Goal: Navigation & Orientation: Find specific page/section

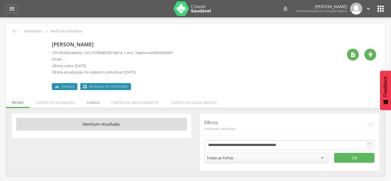
click at [99, 103] on li "Família" at bounding box center [93, 101] width 25 height 14
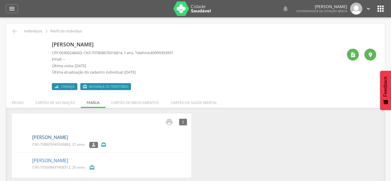
click at [45, 138] on link "Laysa Raynny da Silva" at bounding box center [50, 137] width 36 height 7
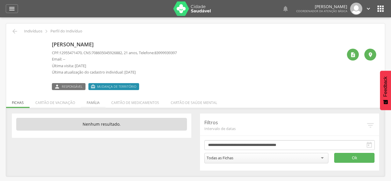
click at [93, 103] on li "Família" at bounding box center [93, 101] width 25 height 14
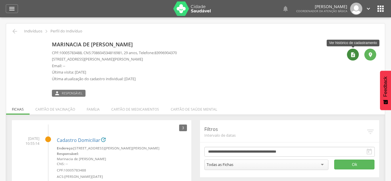
click at [352, 56] on icon "" at bounding box center [353, 55] width 6 height 6
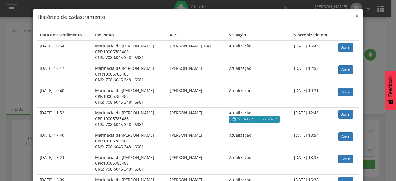
click at [355, 17] on span "×" at bounding box center [356, 16] width 3 height 8
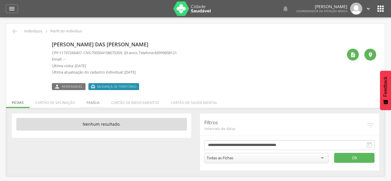
click at [90, 104] on li "Família" at bounding box center [93, 101] width 25 height 14
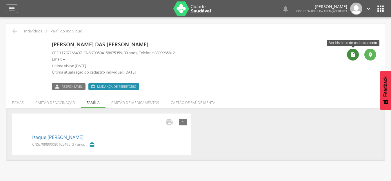
click at [355, 57] on icon "" at bounding box center [353, 55] width 6 height 6
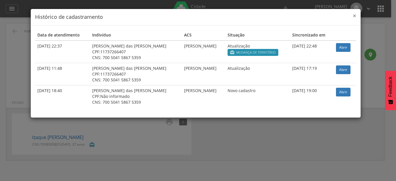
click at [355, 15] on span "×" at bounding box center [354, 16] width 3 height 8
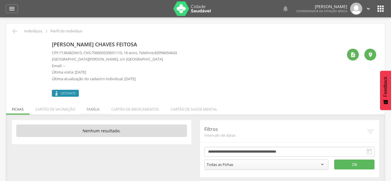
click at [94, 112] on li "Família" at bounding box center [93, 108] width 25 height 14
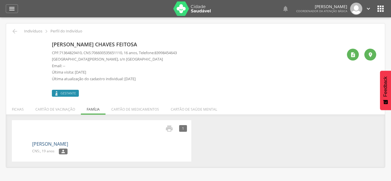
click at [68, 143] on link "Alan Ismael Sobrinho Silva" at bounding box center [50, 144] width 36 height 7
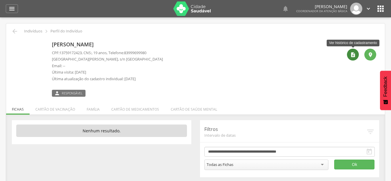
click at [353, 55] on icon "" at bounding box center [353, 55] width 6 height 6
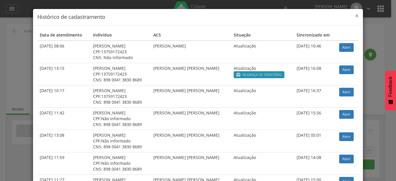
click at [355, 17] on span "×" at bounding box center [356, 16] width 3 height 8
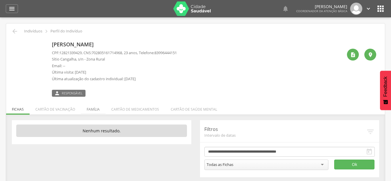
click at [93, 110] on li "Família" at bounding box center [93, 108] width 25 height 14
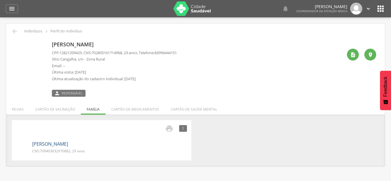
click at [54, 145] on link "Andreilson Wellington Batista" at bounding box center [50, 144] width 36 height 7
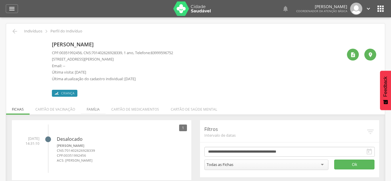
click at [95, 110] on li "Família" at bounding box center [93, 108] width 25 height 14
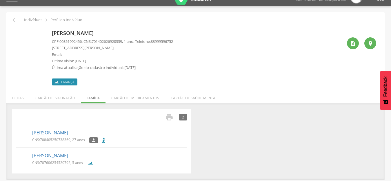
scroll to position [17, 0]
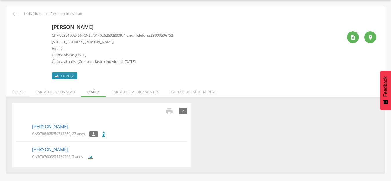
click at [19, 91] on li "Fichas" at bounding box center [17, 91] width 23 height 14
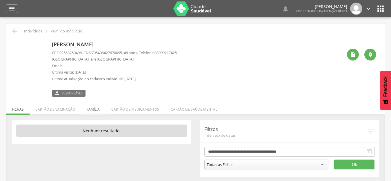
click at [90, 110] on li "Família" at bounding box center [93, 108] width 25 height 14
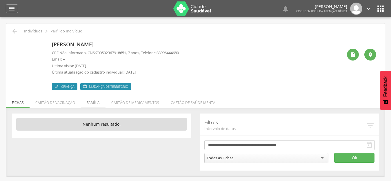
click at [87, 104] on li "Família" at bounding box center [93, 101] width 25 height 14
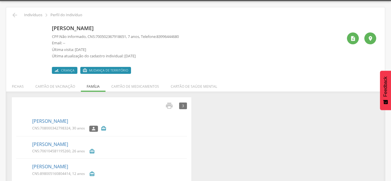
scroll to position [25, 0]
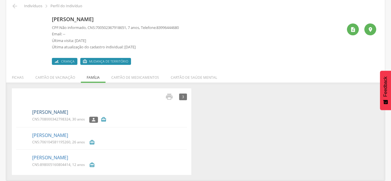
click at [64, 113] on link "[PERSON_NAME]" at bounding box center [50, 112] width 36 height 7
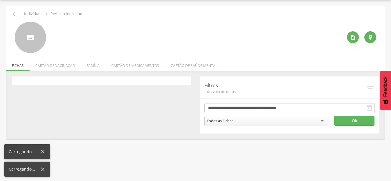
scroll to position [17, 0]
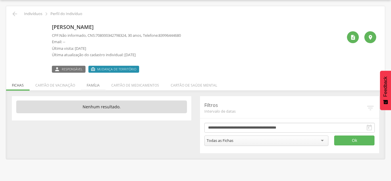
click at [90, 87] on li "Família" at bounding box center [93, 84] width 25 height 14
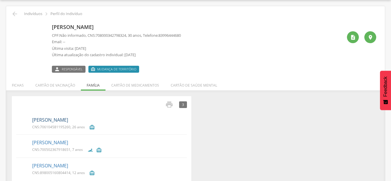
click at [41, 118] on link "Josefa Marilia Oliveira de Souza" at bounding box center [50, 120] width 36 height 7
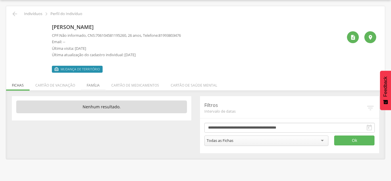
click at [91, 83] on li "Família" at bounding box center [93, 84] width 25 height 14
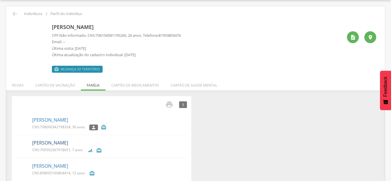
click at [54, 142] on link "Maraysa Renally Oliveira Souza" at bounding box center [50, 143] width 36 height 7
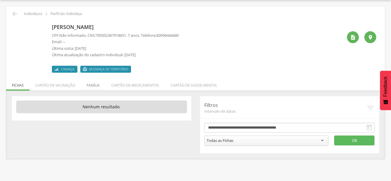
click at [88, 83] on li "Família" at bounding box center [93, 84] width 25 height 14
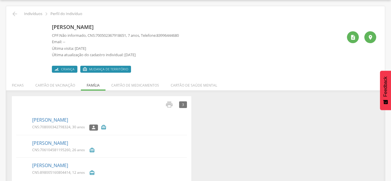
scroll to position [25, 0]
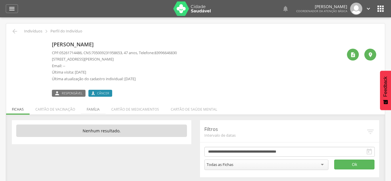
click at [92, 107] on li "Família" at bounding box center [93, 108] width 25 height 14
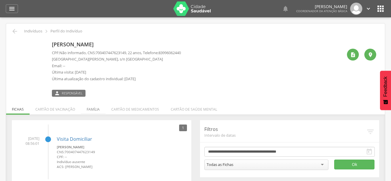
click at [98, 109] on li "Família" at bounding box center [93, 108] width 25 height 14
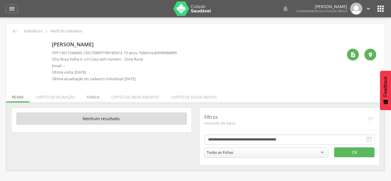
click at [91, 101] on li "Família" at bounding box center [93, 96] width 25 height 14
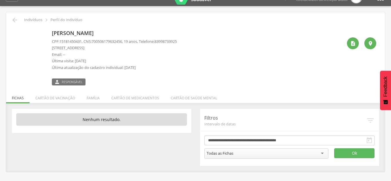
scroll to position [17, 0]
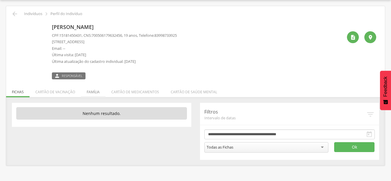
click at [96, 90] on li "Família" at bounding box center [93, 91] width 25 height 14
